Goal: Task Accomplishment & Management: Use online tool/utility

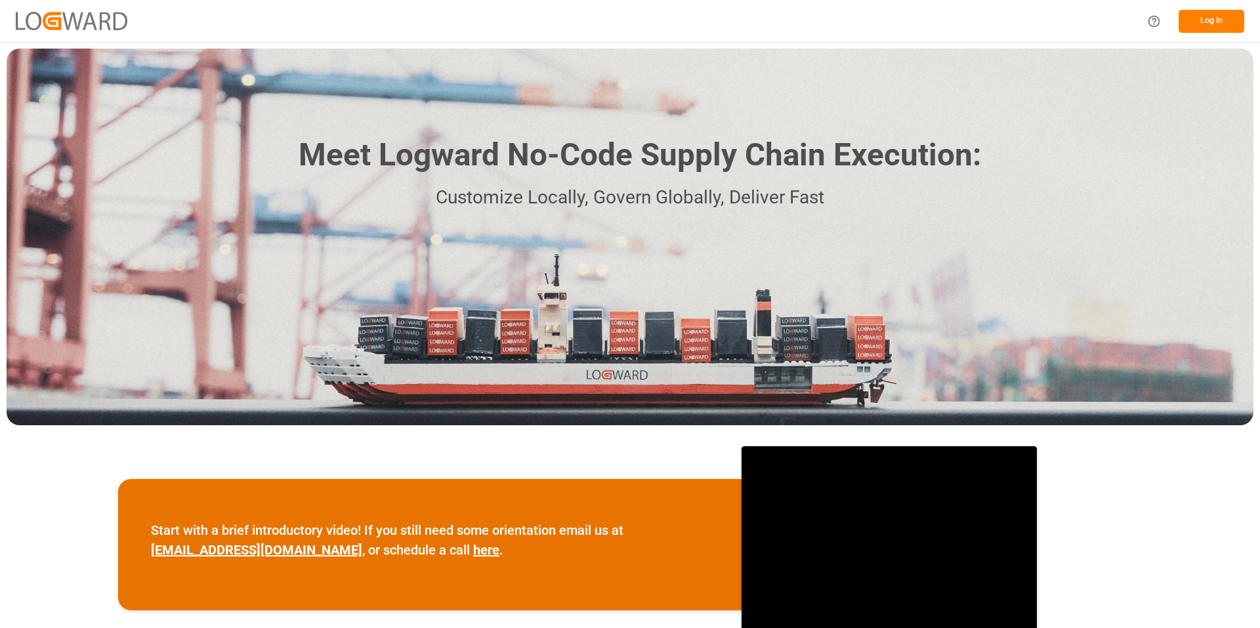
click at [1216, 23] on button "Log In" at bounding box center [1212, 21] width 66 height 23
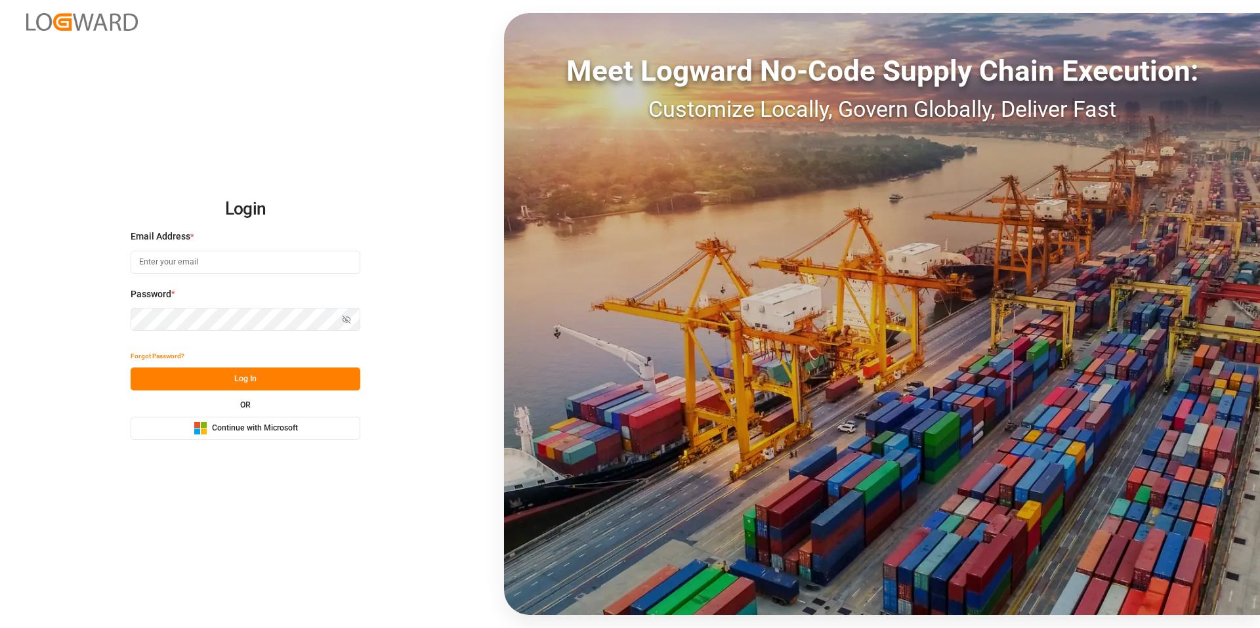
click at [265, 426] on span "Continue with Microsoft" at bounding box center [255, 429] width 86 height 12
click at [307, 433] on button "Microsoft Logo Continue with Microsoft" at bounding box center [246, 428] width 230 height 23
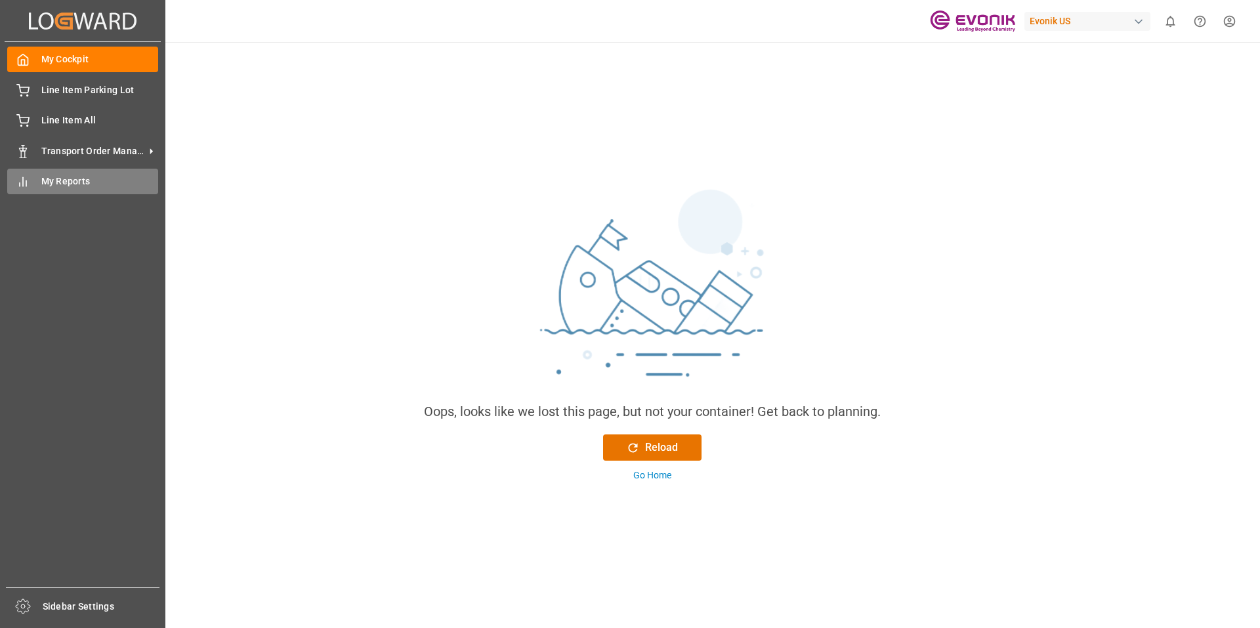
click at [81, 177] on span "My Reports" at bounding box center [100, 182] width 118 height 14
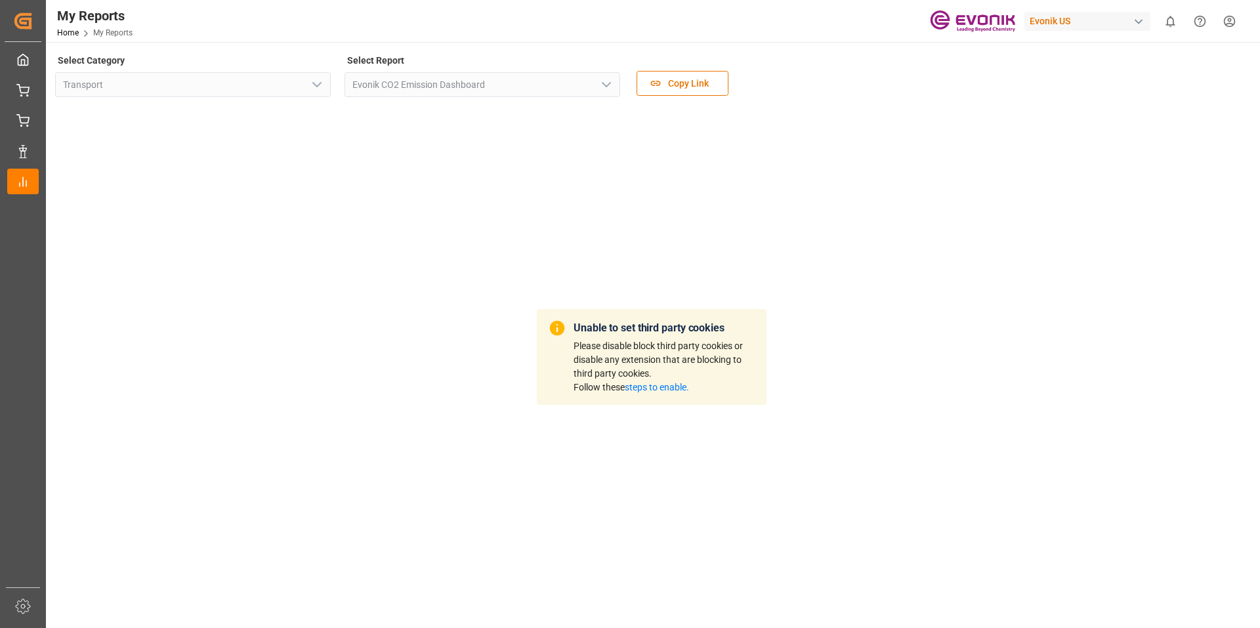
click at [664, 383] on link "steps to enable." at bounding box center [657, 387] width 64 height 11
click at [656, 386] on link "steps to enable." at bounding box center [657, 387] width 64 height 11
